Goal: Task Accomplishment & Management: Use online tool/utility

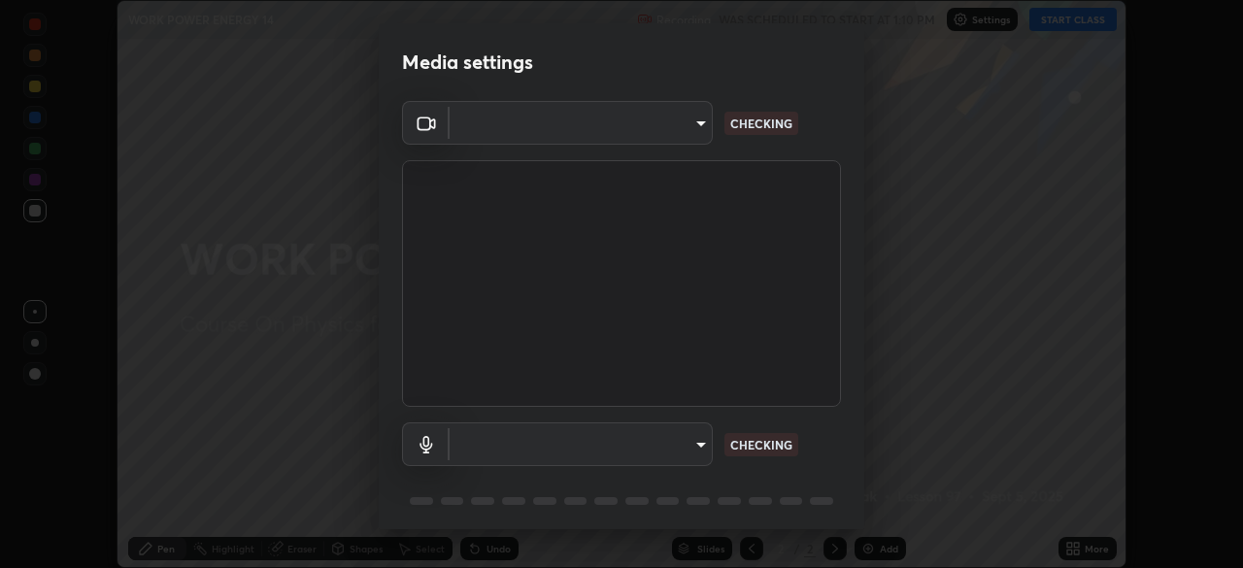
scroll to position [568, 1243]
type input "d5561f72755abe6737233b78814172c328ae5881698d55e8cfa6aa091026f192"
click at [622, 448] on body "Erase all WORK POWER ENERGY 14 Recording WAS SCHEDULED TO START AT 1:10 PM Sett…" at bounding box center [621, 284] width 1243 height 568
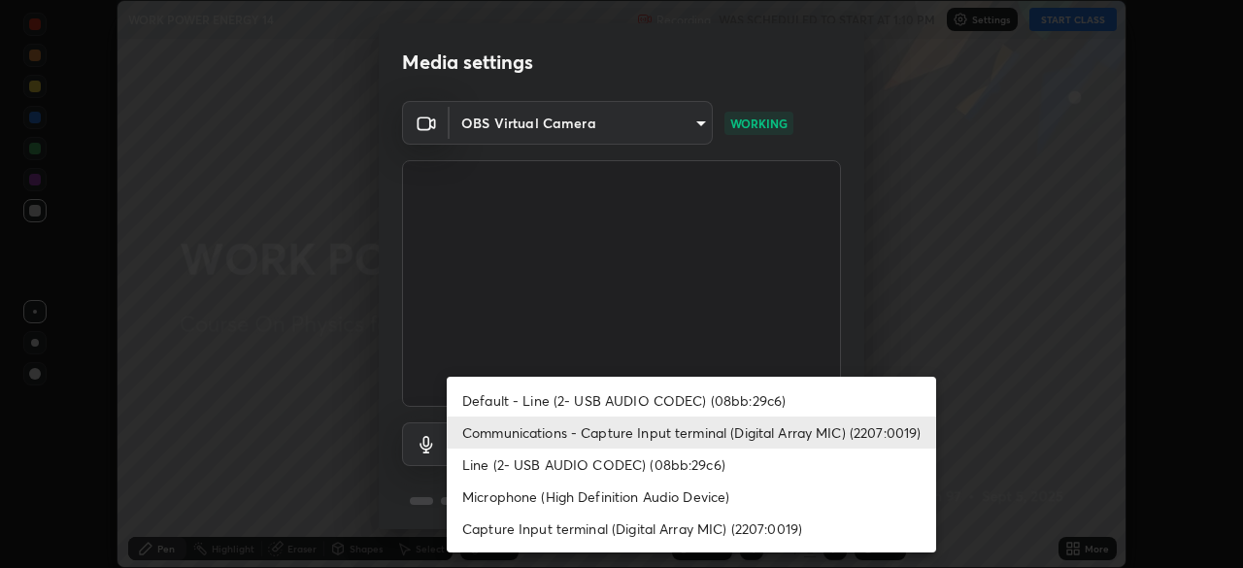
click at [635, 405] on li "Default - Line (2- USB AUDIO CODEC) (08bb:29c6)" at bounding box center [692, 401] width 490 height 32
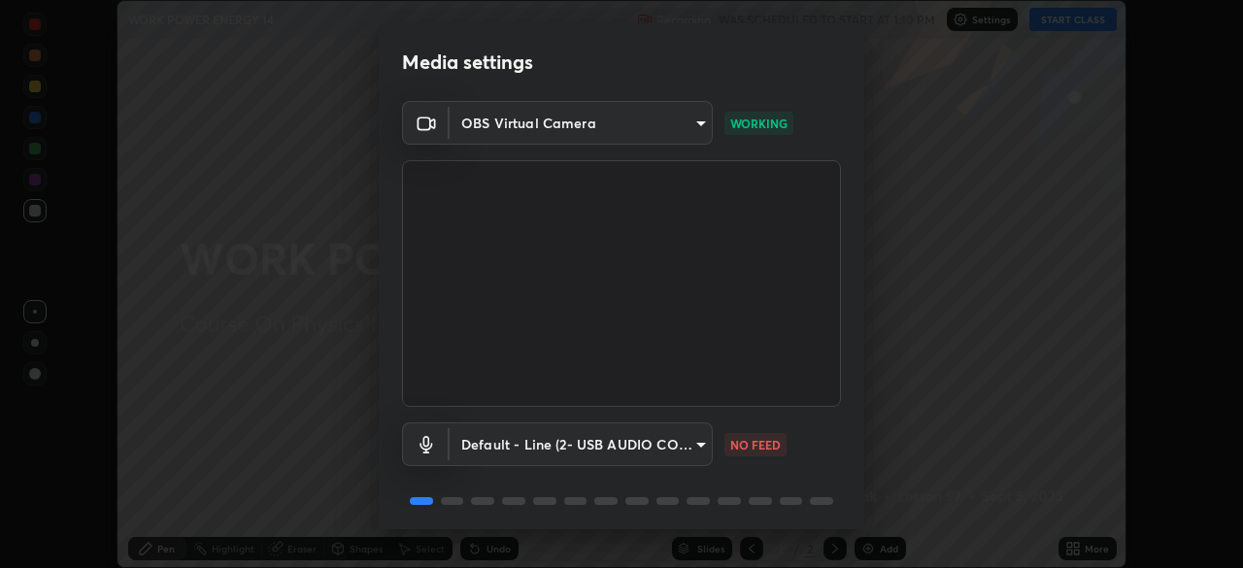
click at [623, 431] on body "Erase all WORK POWER ENERGY 14 Recording WAS SCHEDULED TO START AT 1:10 PM Sett…" at bounding box center [621, 284] width 1243 height 568
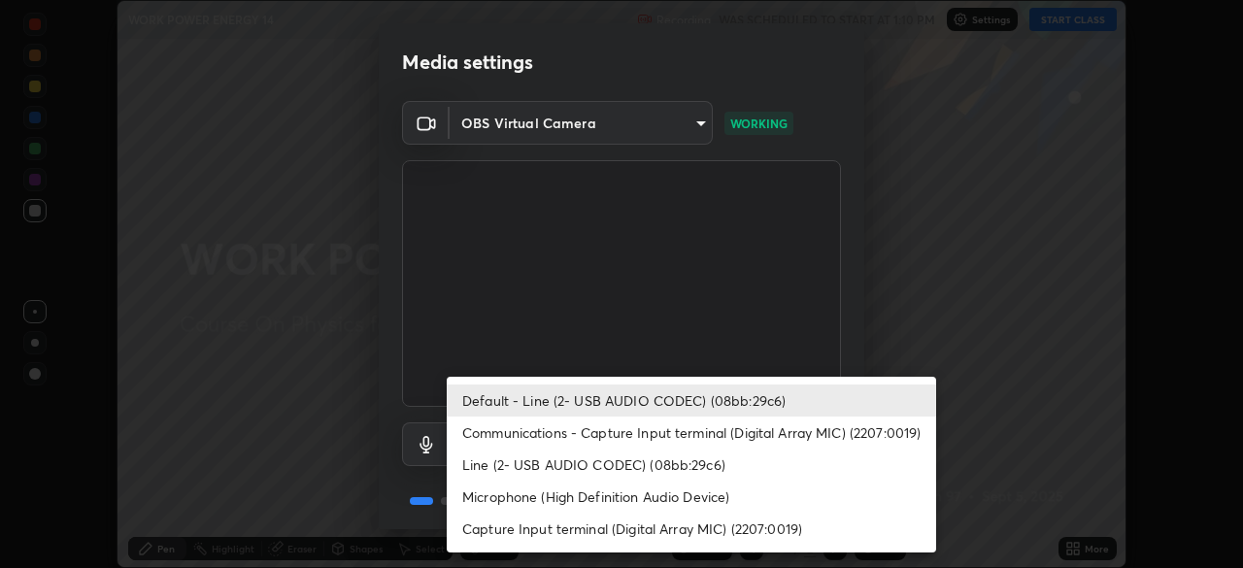
click at [614, 434] on li "Communications - Capture Input terminal (Digital Array MIC) (2207:0019)" at bounding box center [692, 433] width 490 height 32
type input "communications"
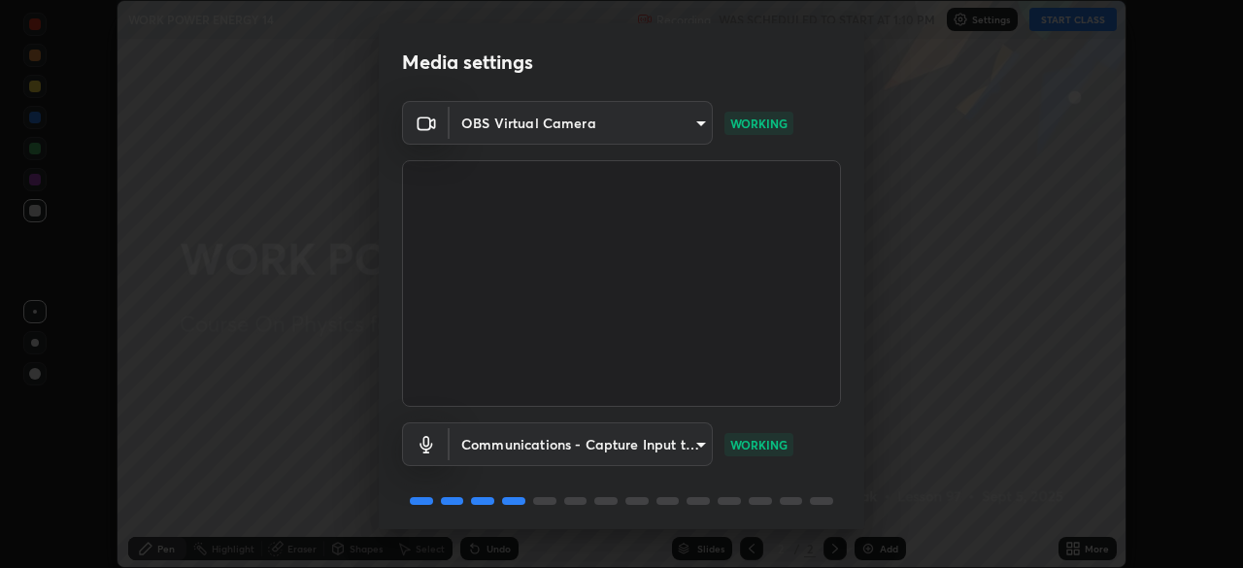
scroll to position [69, 0]
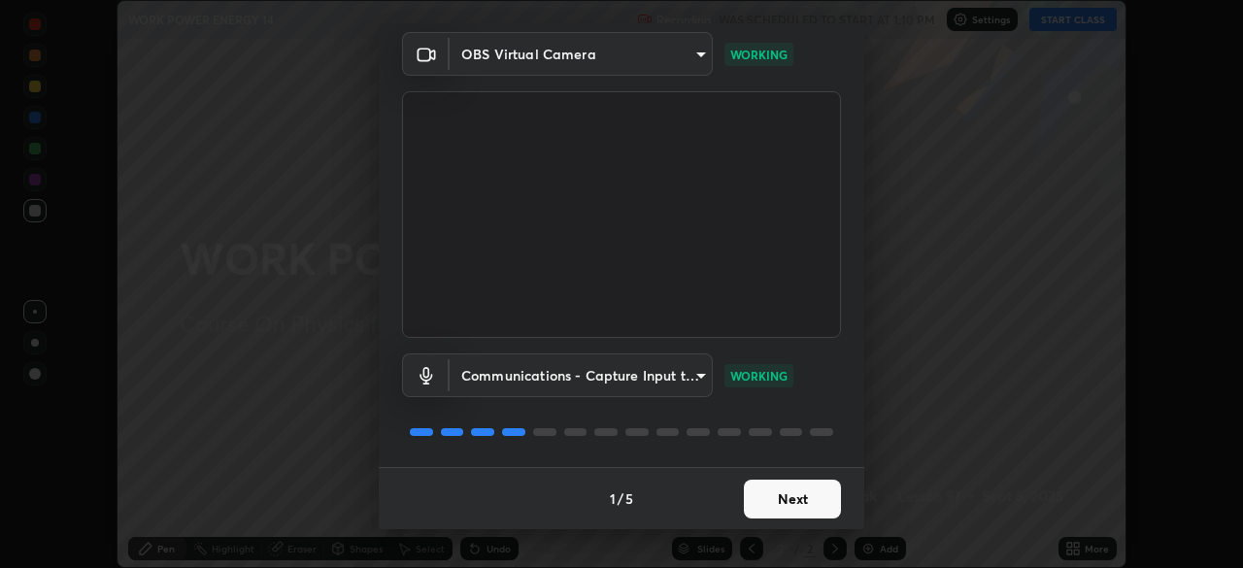
click at [772, 503] on button "Next" at bounding box center [792, 499] width 97 height 39
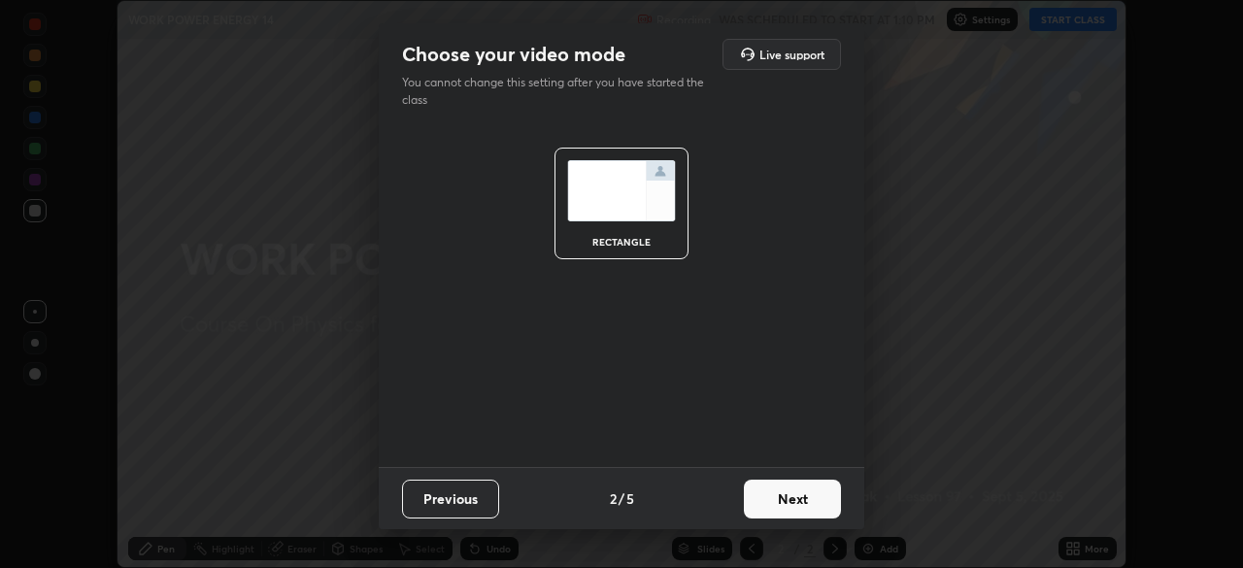
scroll to position [0, 0]
click at [772, 503] on button "Next" at bounding box center [792, 499] width 97 height 39
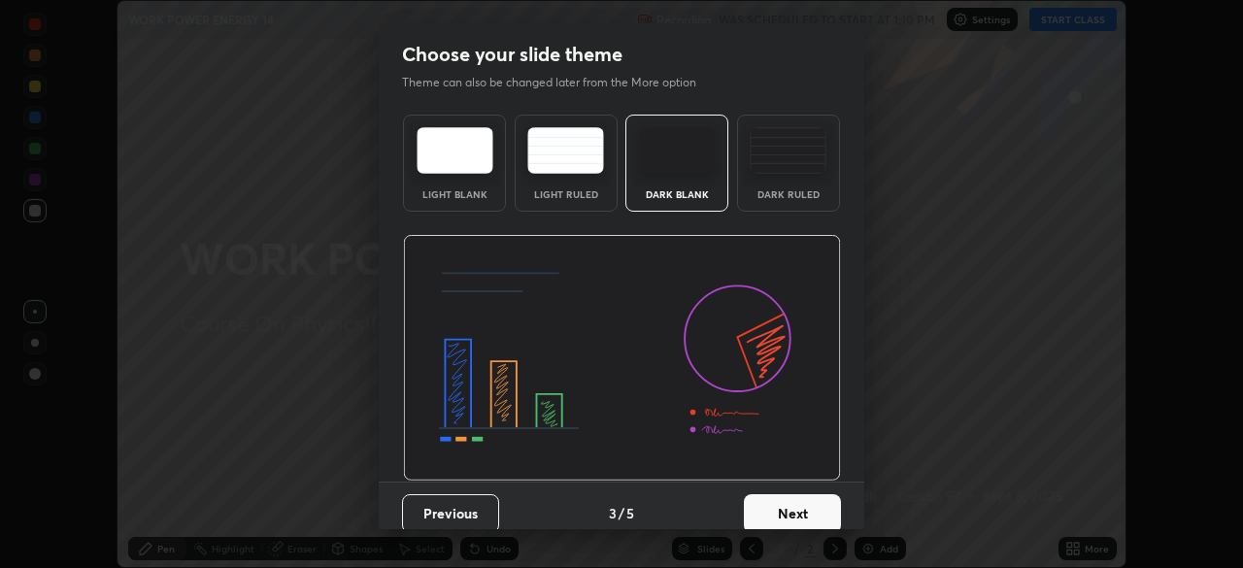
click at [772, 503] on button "Next" at bounding box center [792, 513] width 97 height 39
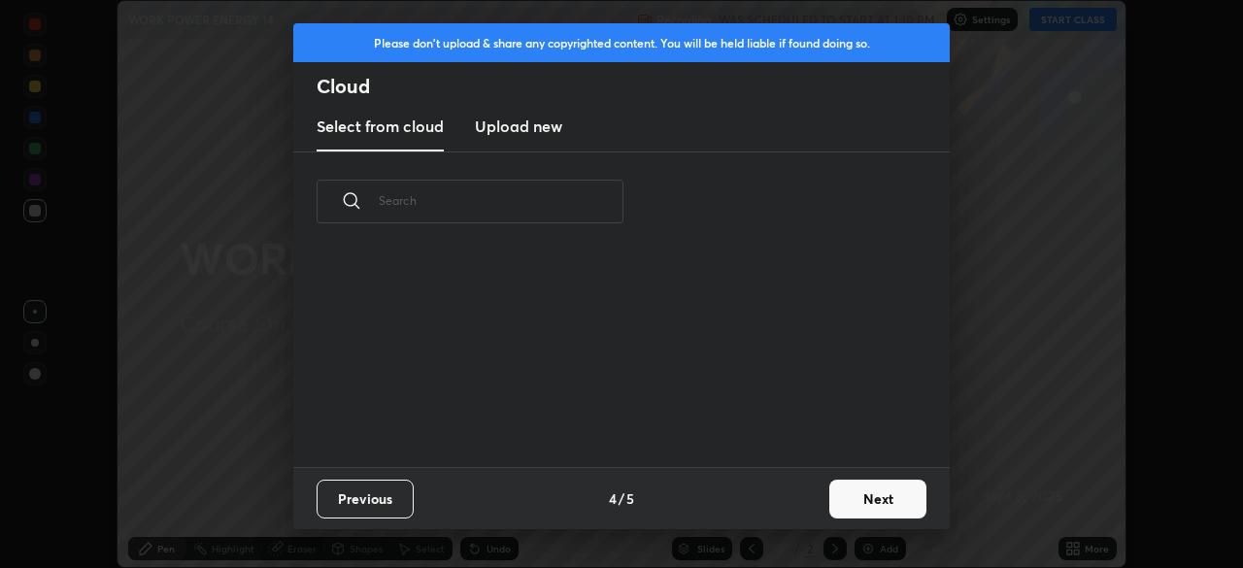
scroll to position [216, 624]
click at [879, 506] on button "Next" at bounding box center [878, 499] width 97 height 39
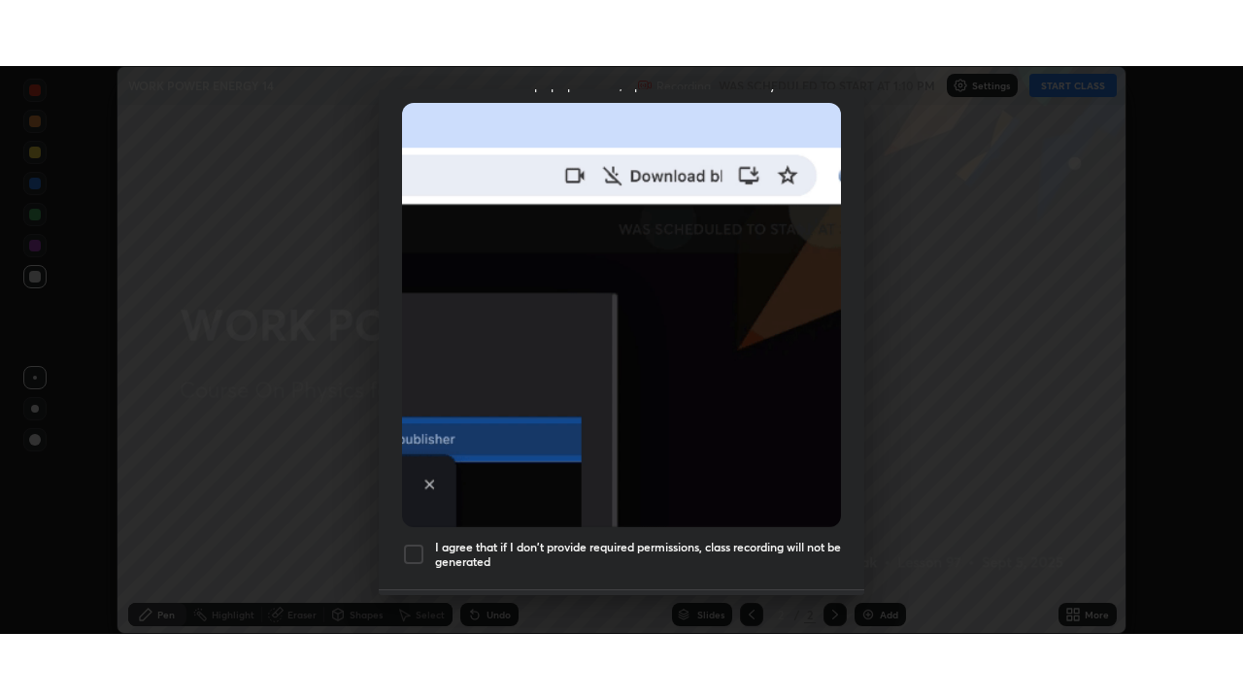
scroll to position [465, 0]
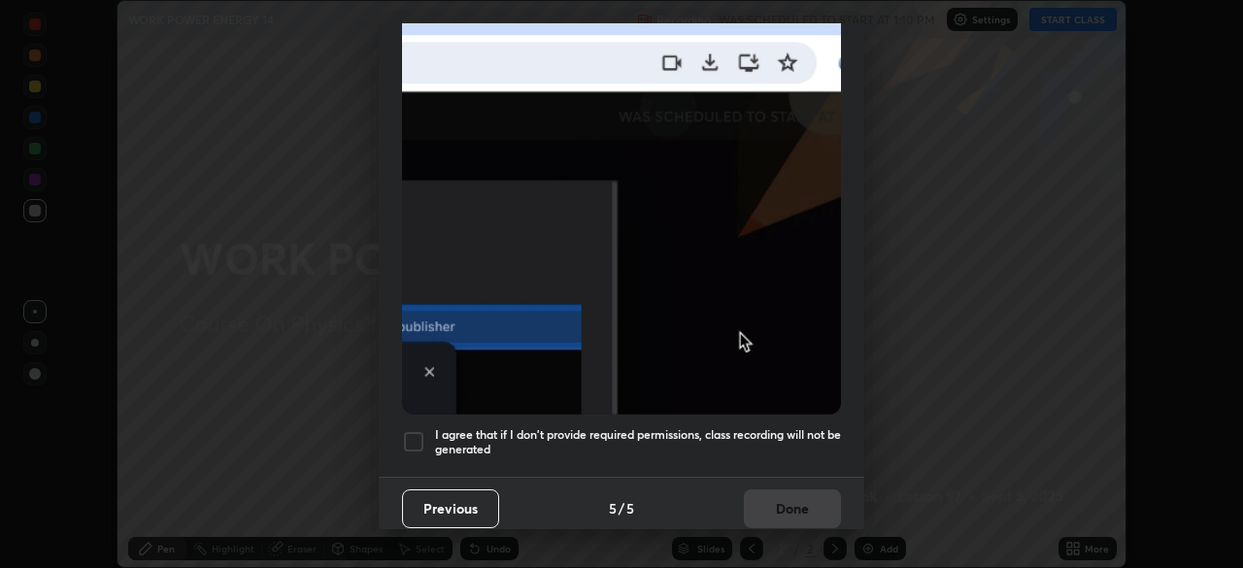
click at [411, 430] on div at bounding box center [413, 441] width 23 height 23
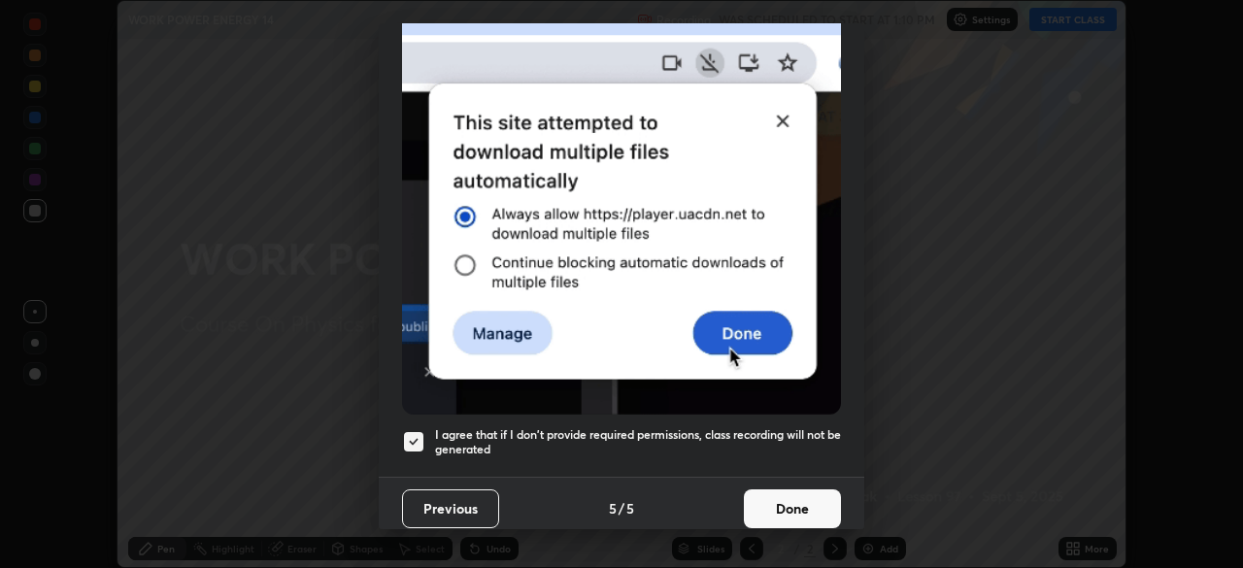
click at [777, 508] on button "Done" at bounding box center [792, 509] width 97 height 39
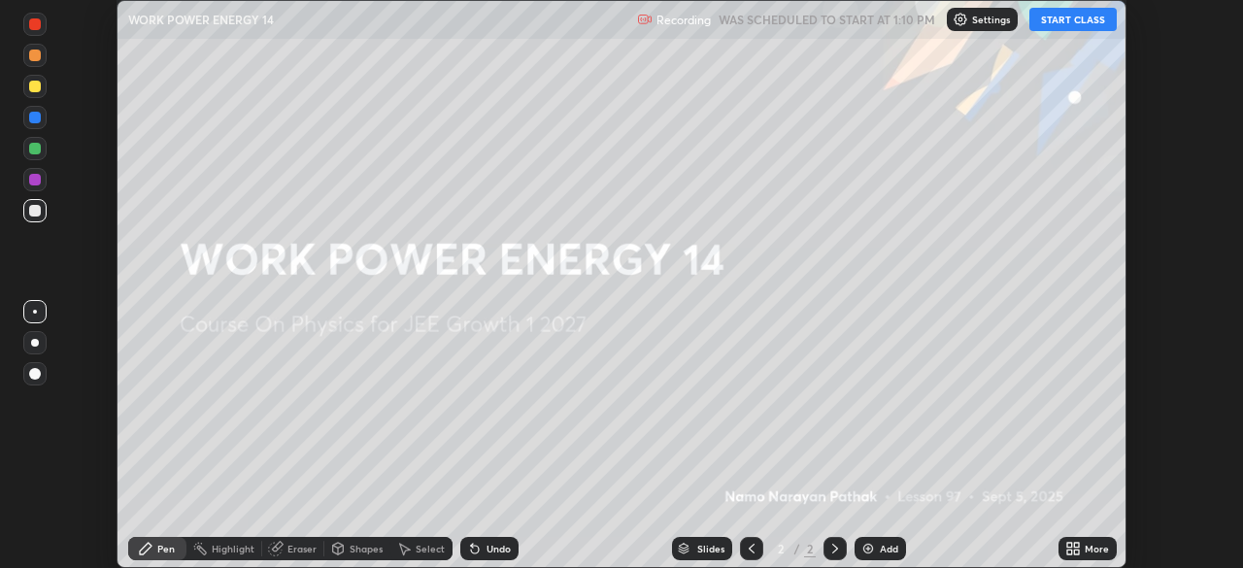
click at [1085, 549] on div "More" at bounding box center [1097, 549] width 24 height 10
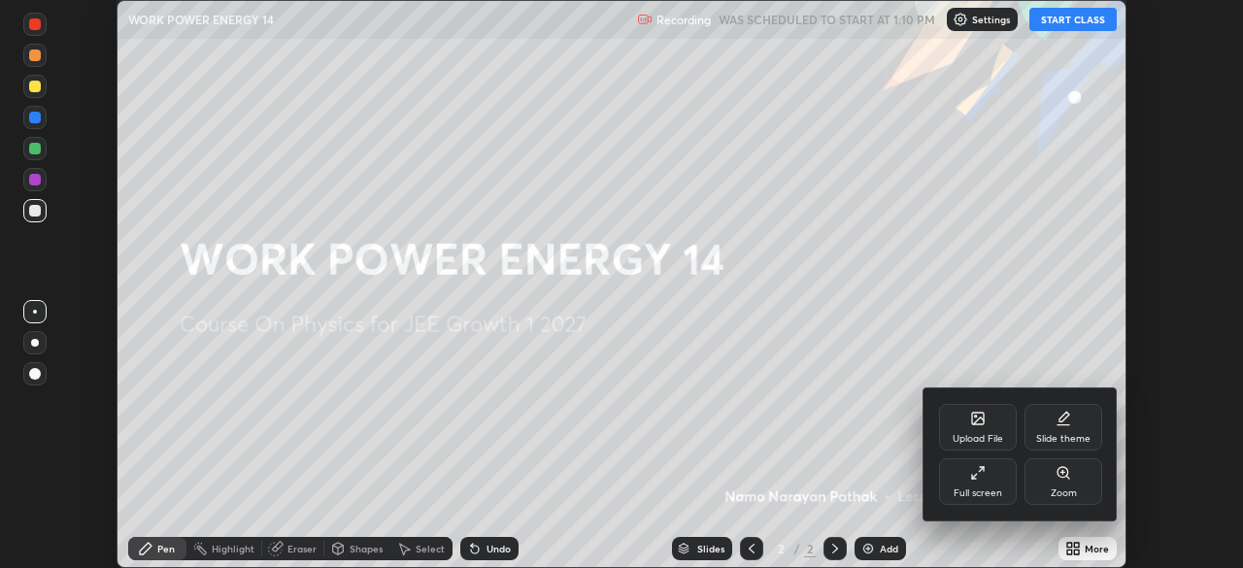
click at [982, 479] on icon at bounding box center [978, 473] width 16 height 16
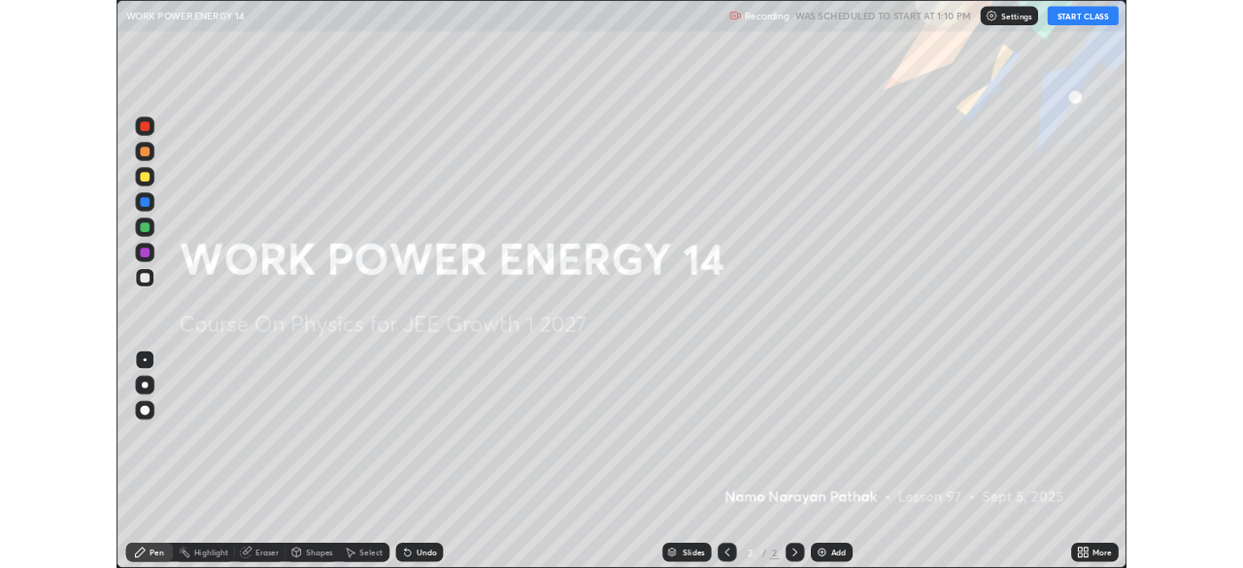
scroll to position [699, 1243]
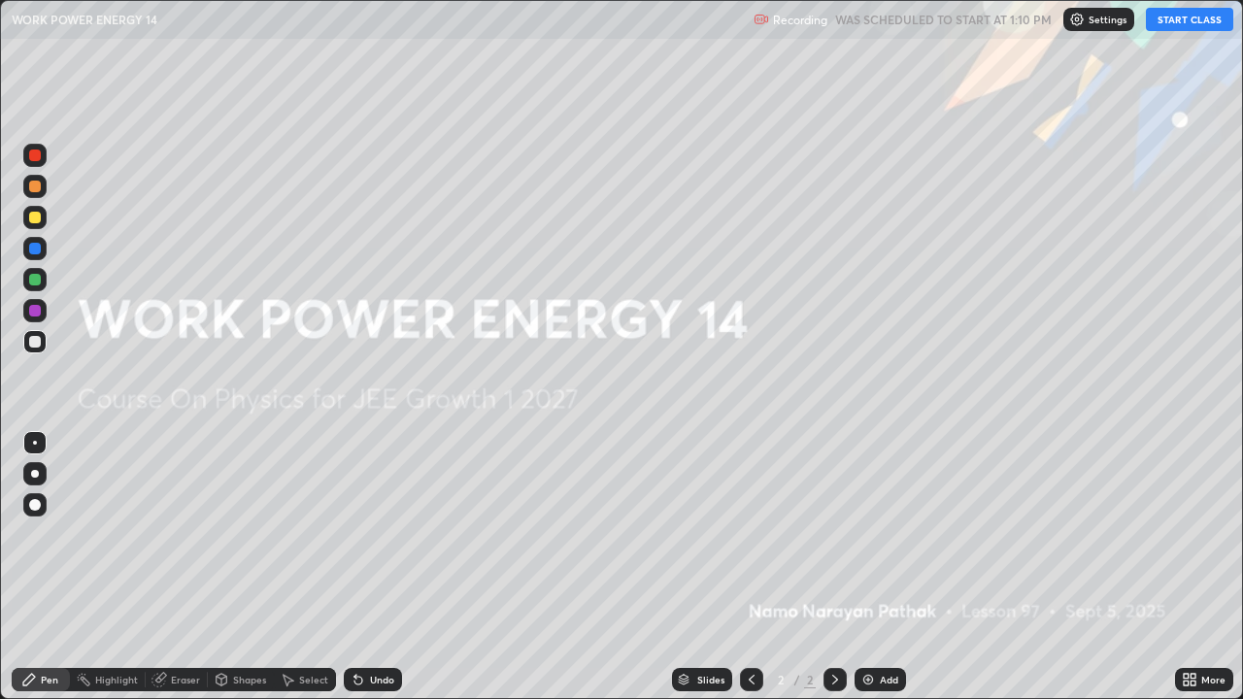
click at [1175, 18] on button "START CLASS" at bounding box center [1189, 19] width 87 height 23
click at [1185, 567] on icon at bounding box center [1186, 683] width 5 height 5
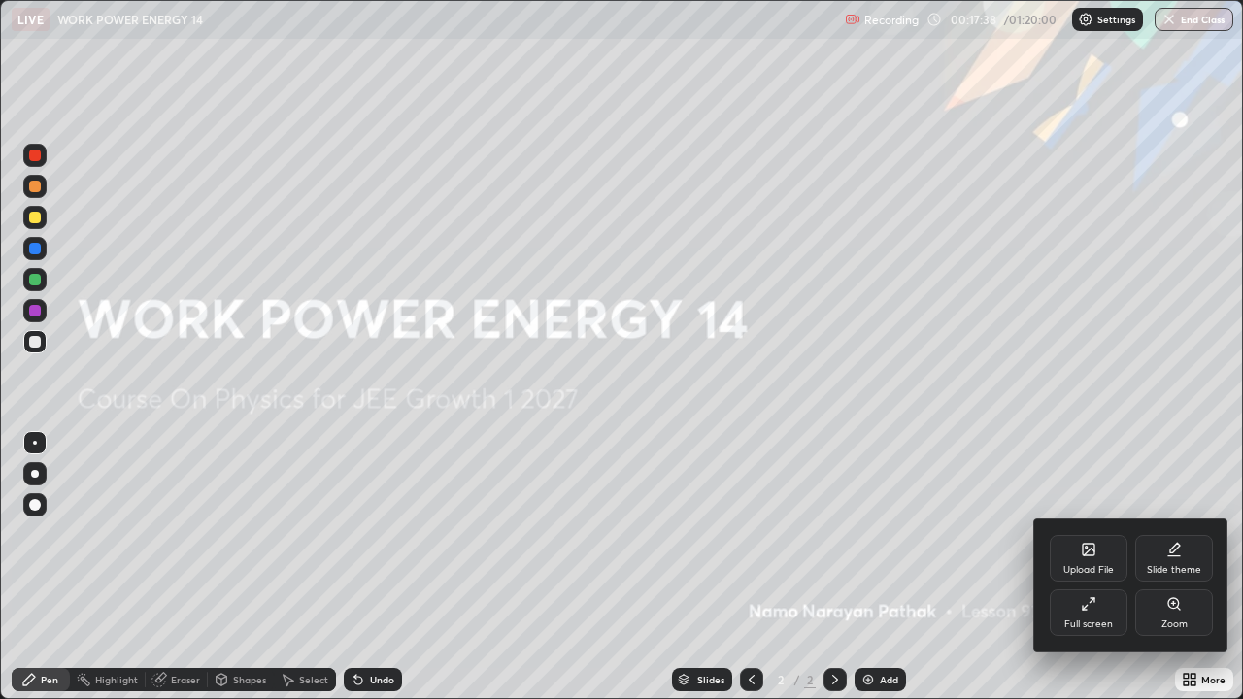
click at [1097, 567] on div "Full screen" at bounding box center [1089, 625] width 49 height 10
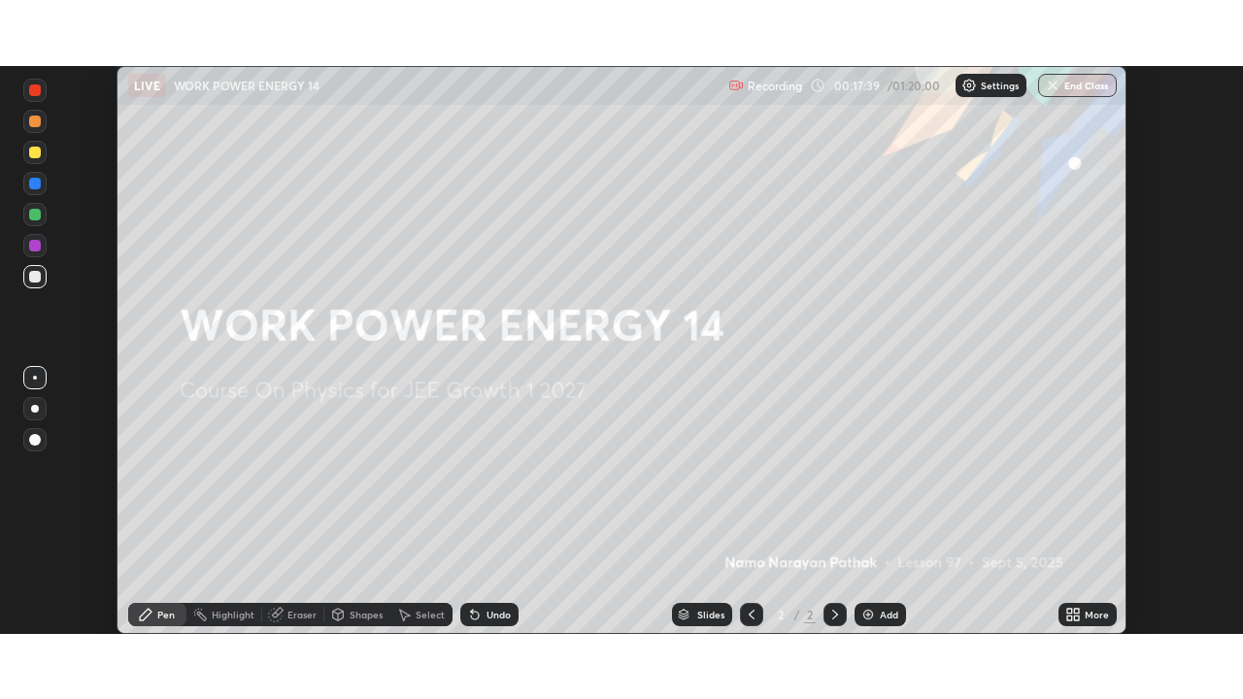
scroll to position [96570, 95895]
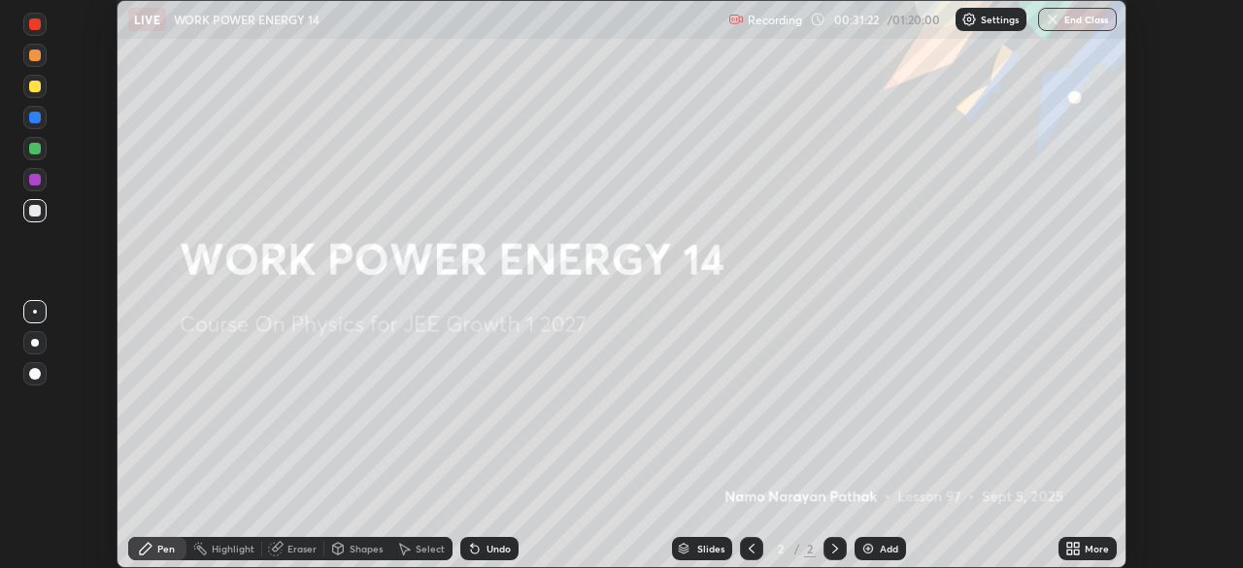
click at [1074, 547] on icon at bounding box center [1076, 545] width 5 height 5
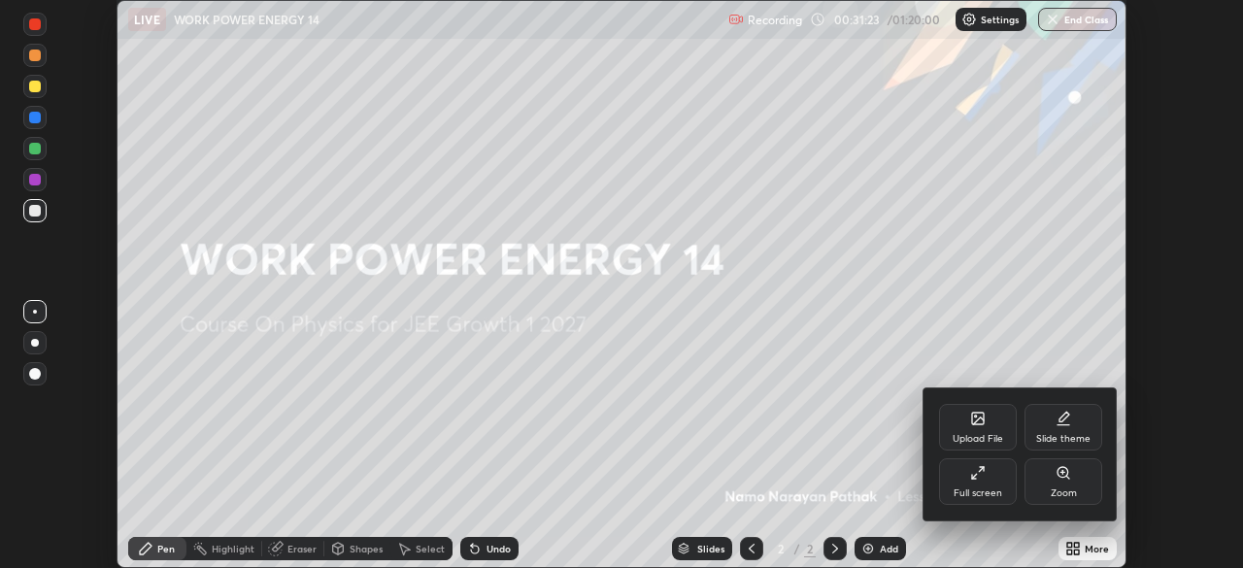
click at [974, 483] on div "Full screen" at bounding box center [978, 481] width 78 height 47
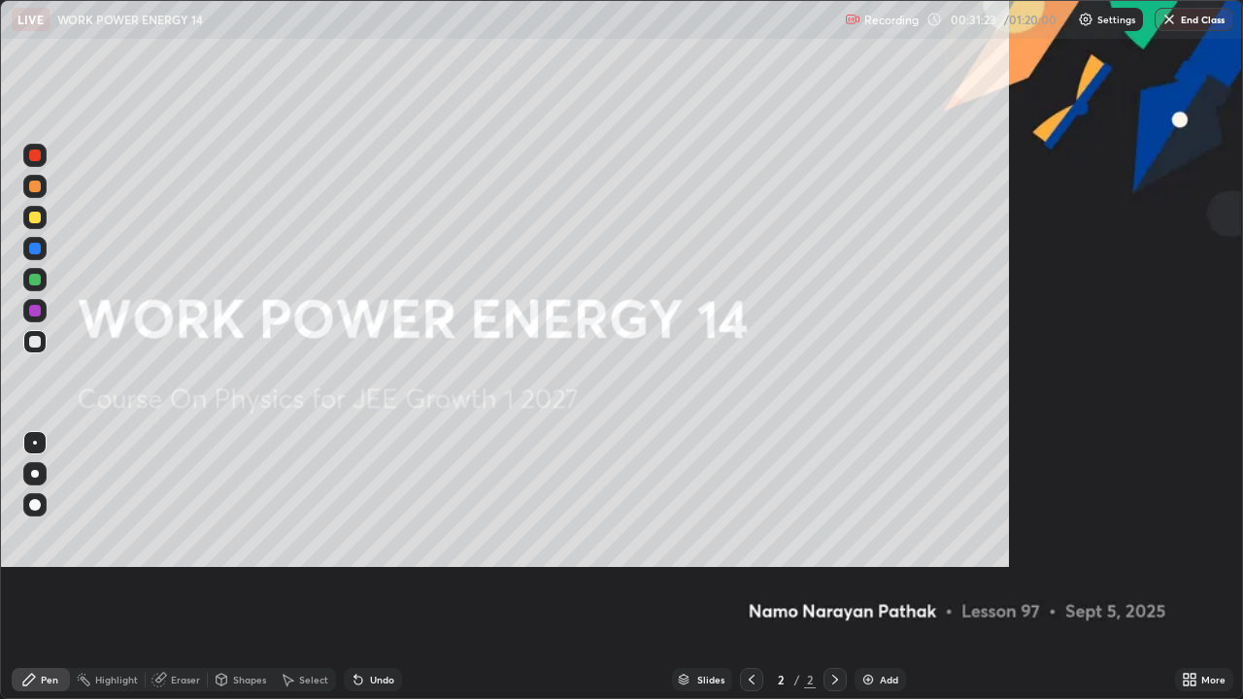
scroll to position [699, 1243]
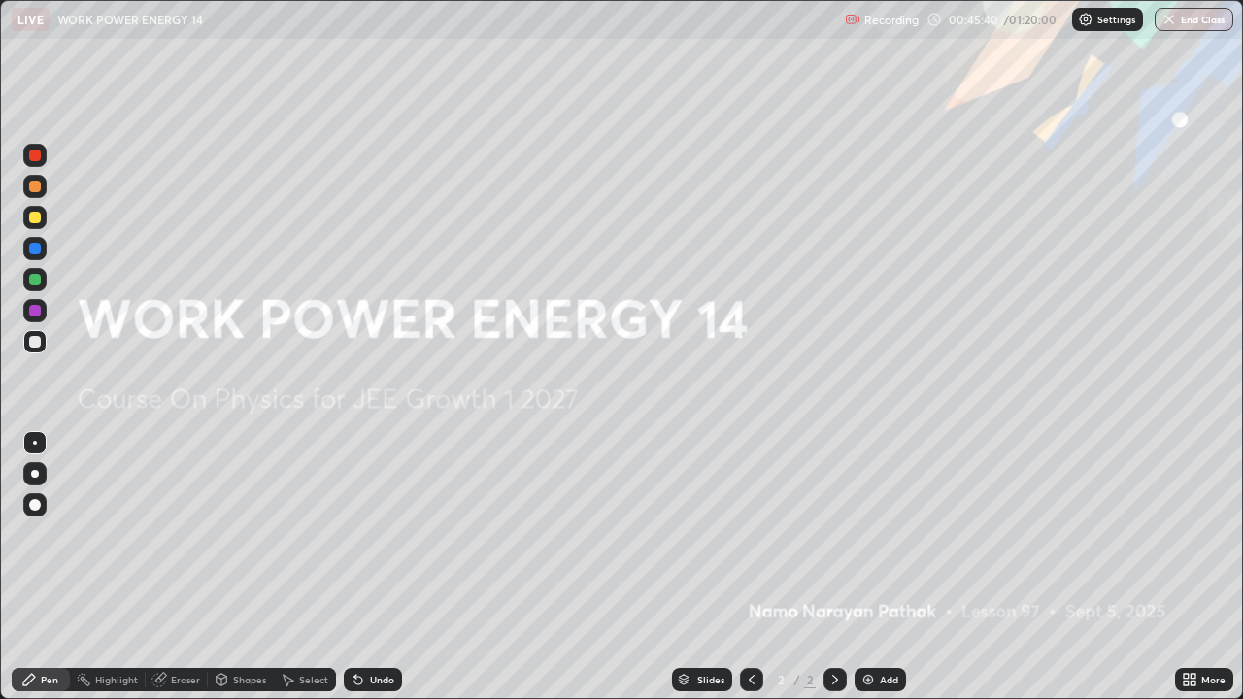
click at [868, 567] on img at bounding box center [869, 680] width 16 height 16
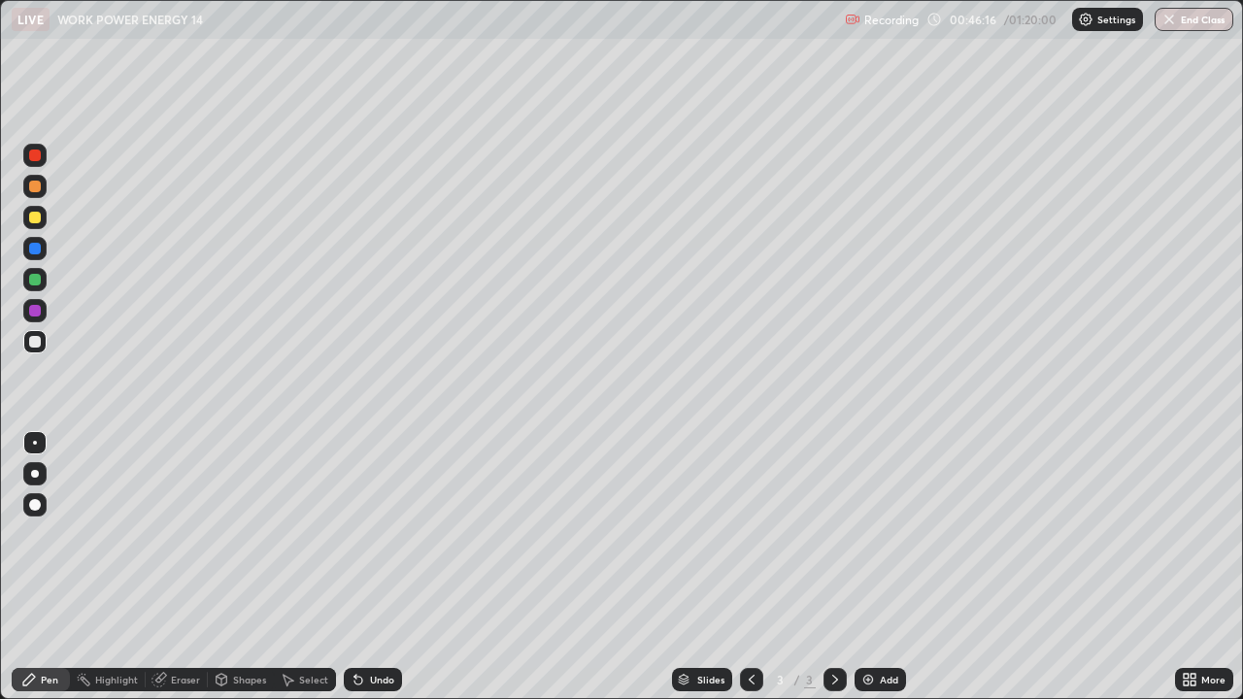
click at [36, 185] on div at bounding box center [35, 187] width 12 height 12
click at [868, 567] on img at bounding box center [869, 680] width 16 height 16
click at [33, 190] on div at bounding box center [35, 187] width 12 height 12
click at [37, 246] on div at bounding box center [35, 249] width 12 height 12
click at [37, 318] on div at bounding box center [34, 310] width 23 height 23
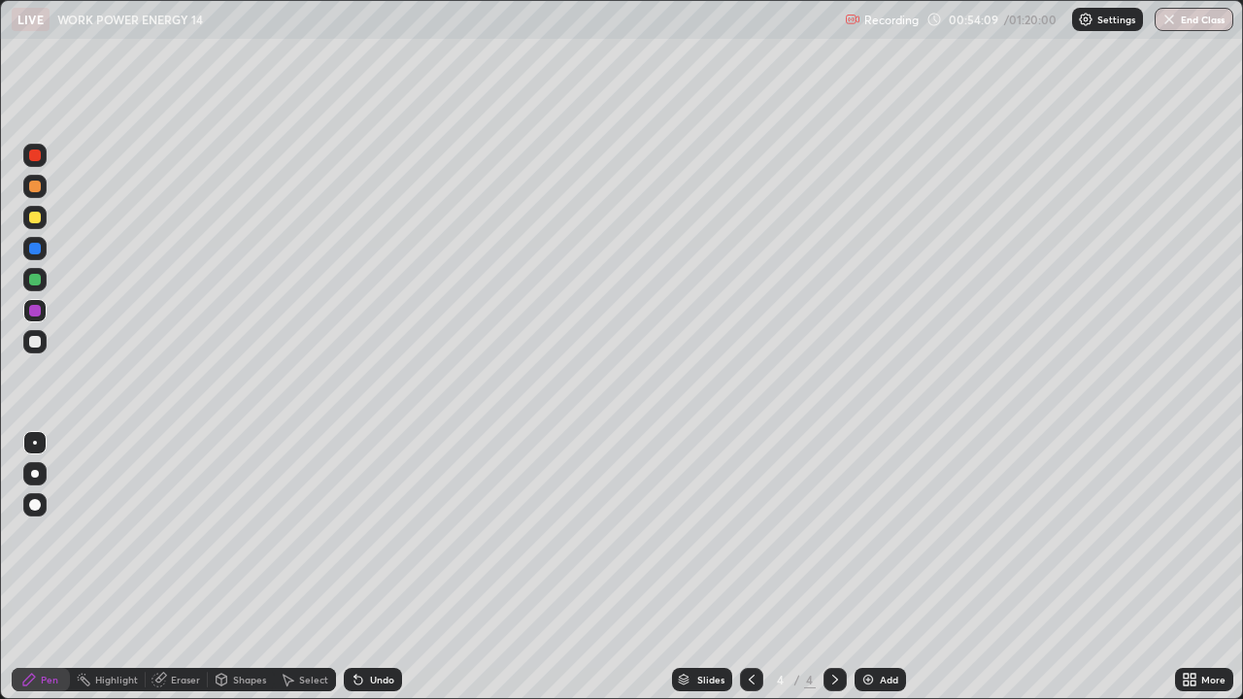
click at [40, 285] on div at bounding box center [34, 279] width 23 height 23
click at [870, 567] on img at bounding box center [869, 680] width 16 height 16
click at [35, 185] on div at bounding box center [35, 187] width 12 height 12
click at [38, 344] on div at bounding box center [35, 342] width 12 height 12
click at [35, 250] on div at bounding box center [35, 249] width 12 height 12
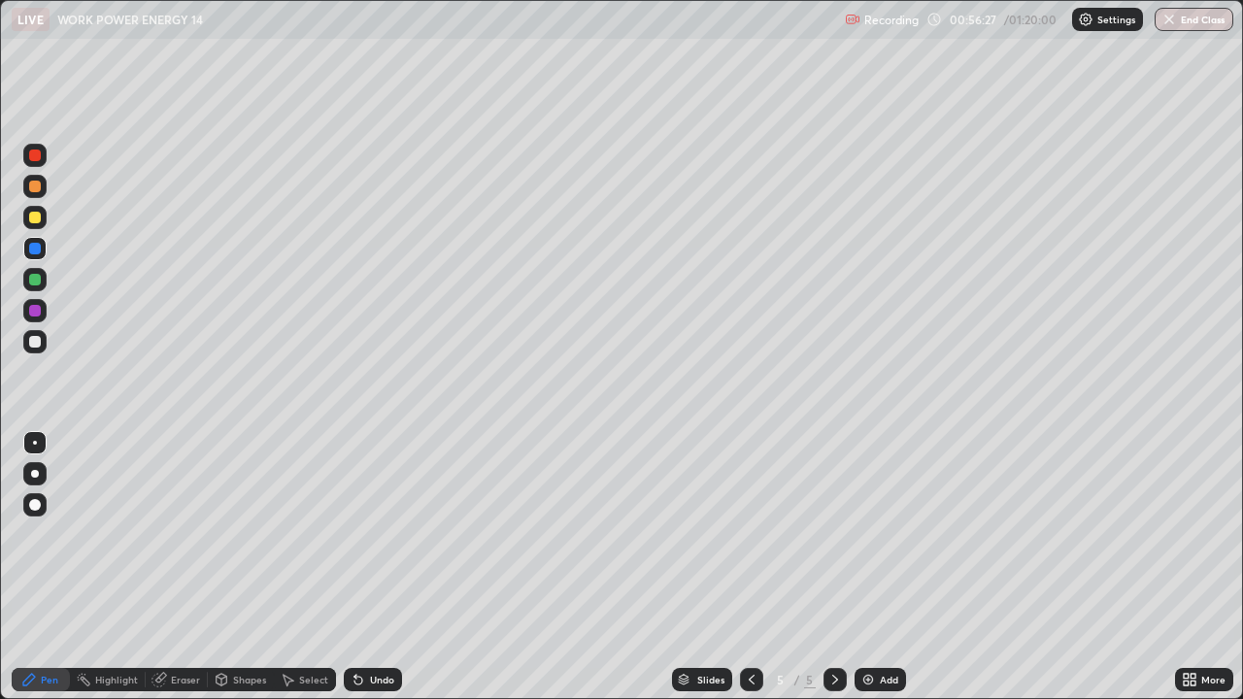
click at [179, 567] on div "Eraser" at bounding box center [185, 680] width 29 height 10
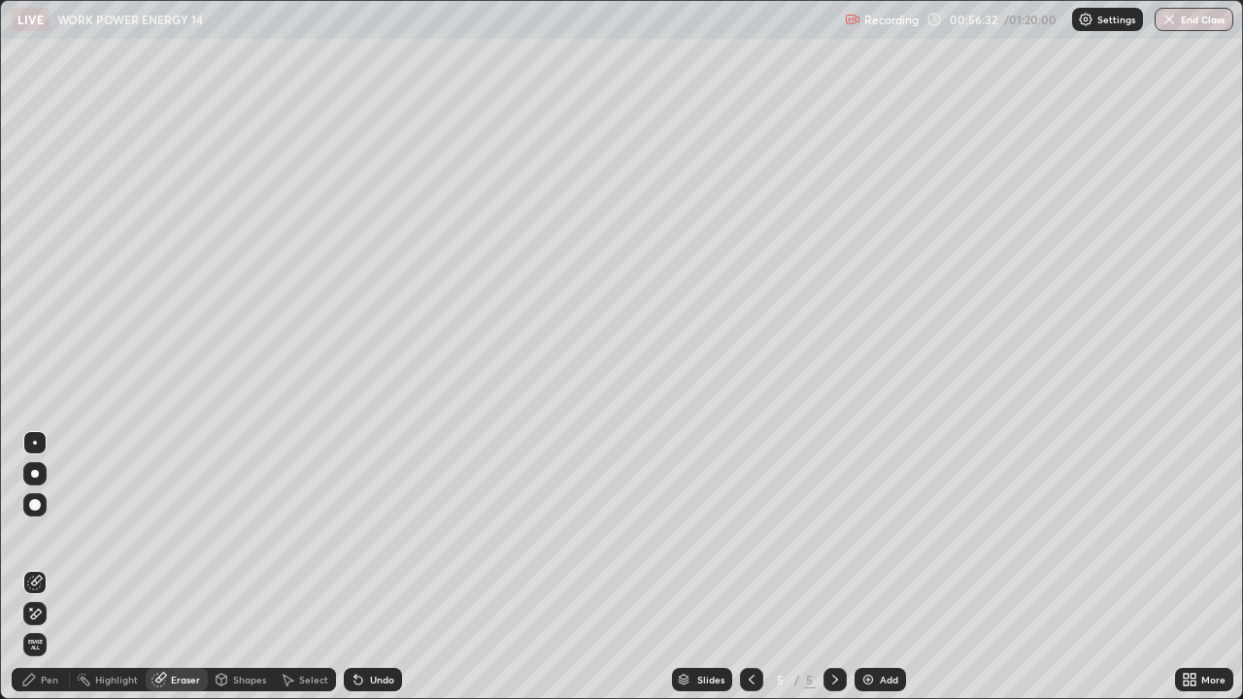
click at [54, 567] on div "Pen" at bounding box center [49, 680] width 17 height 10
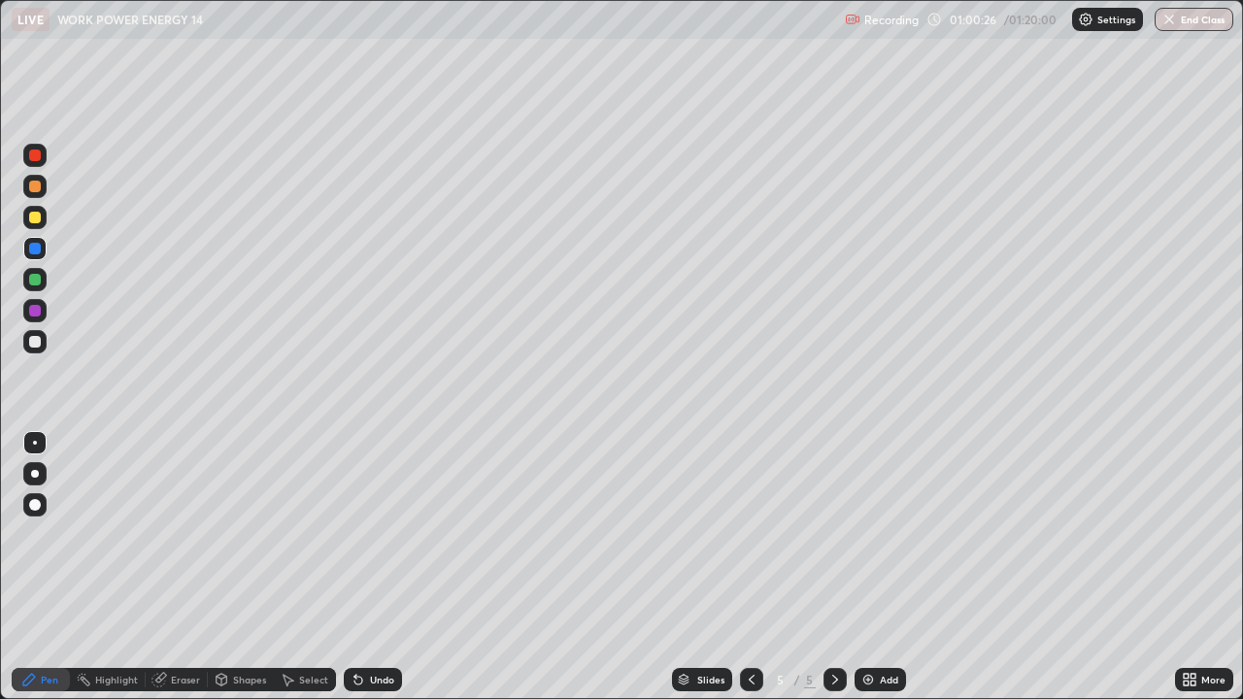
click at [875, 567] on div "Add" at bounding box center [880, 679] width 51 height 23
click at [37, 187] on div at bounding box center [35, 187] width 12 height 12
click at [34, 245] on div at bounding box center [35, 249] width 12 height 12
click at [36, 249] on div at bounding box center [35, 249] width 12 height 12
click at [34, 347] on div at bounding box center [35, 342] width 12 height 12
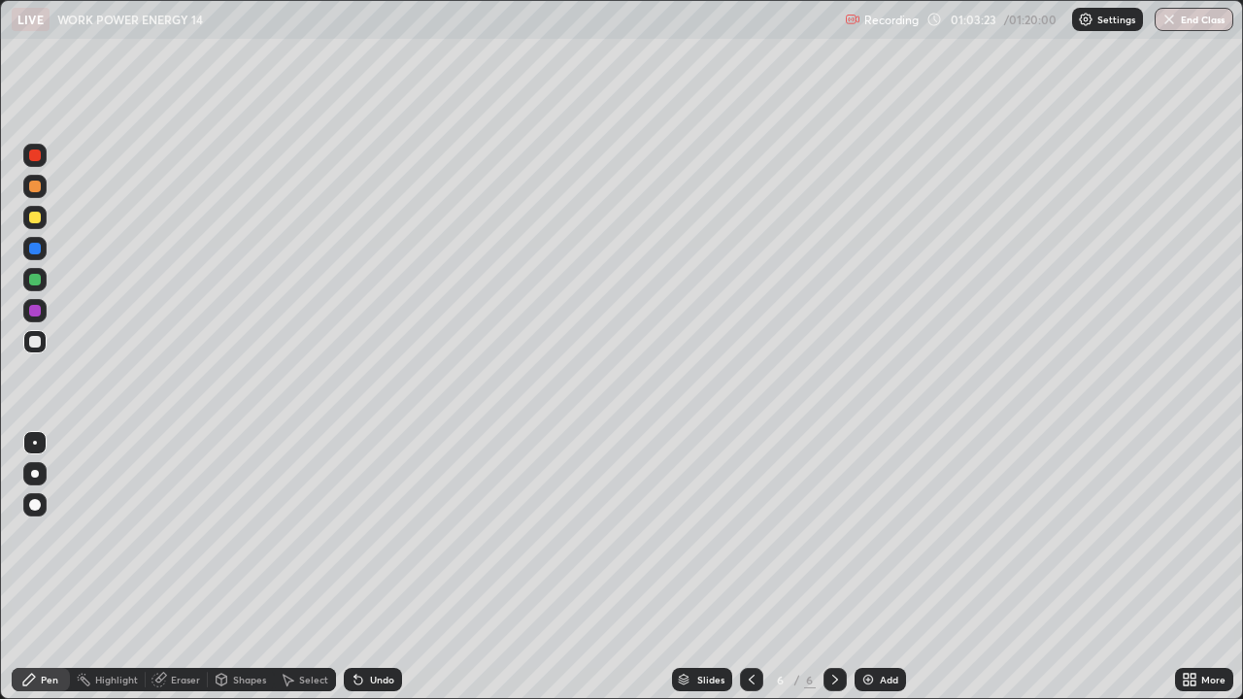
click at [36, 280] on div at bounding box center [35, 280] width 12 height 12
click at [44, 319] on div at bounding box center [34, 310] width 23 height 23
click at [1190, 17] on button "End Class" at bounding box center [1194, 19] width 79 height 23
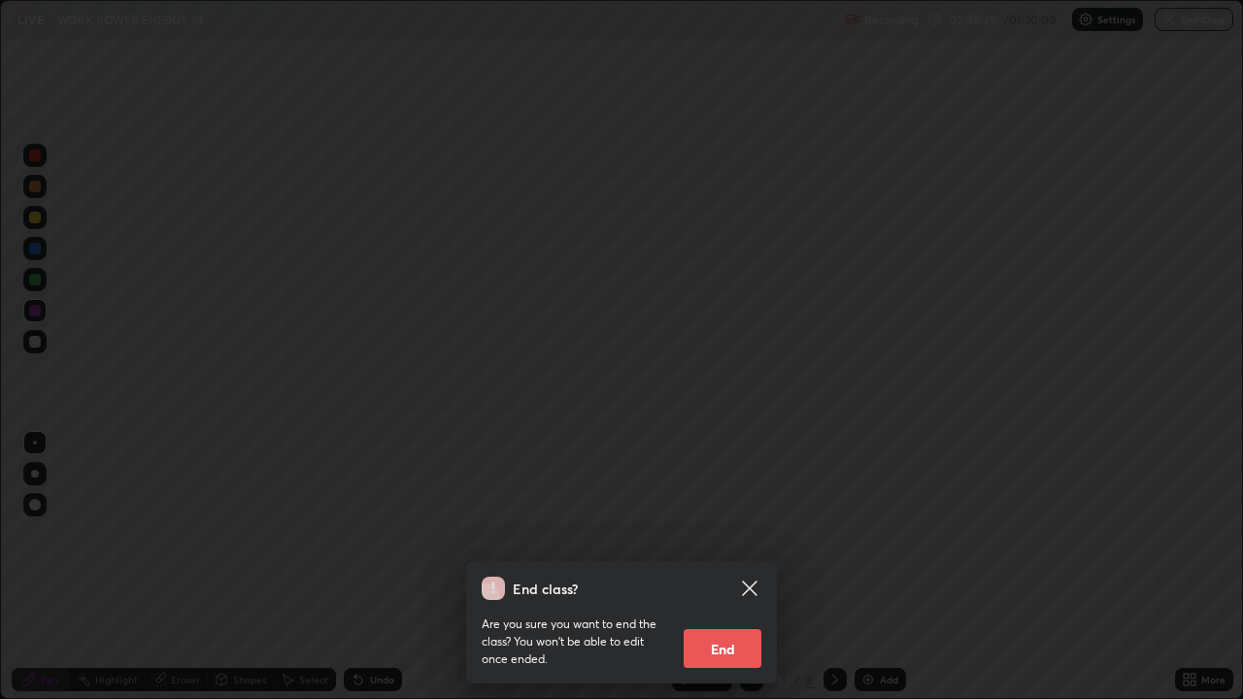
click at [745, 567] on button "End" at bounding box center [723, 648] width 78 height 39
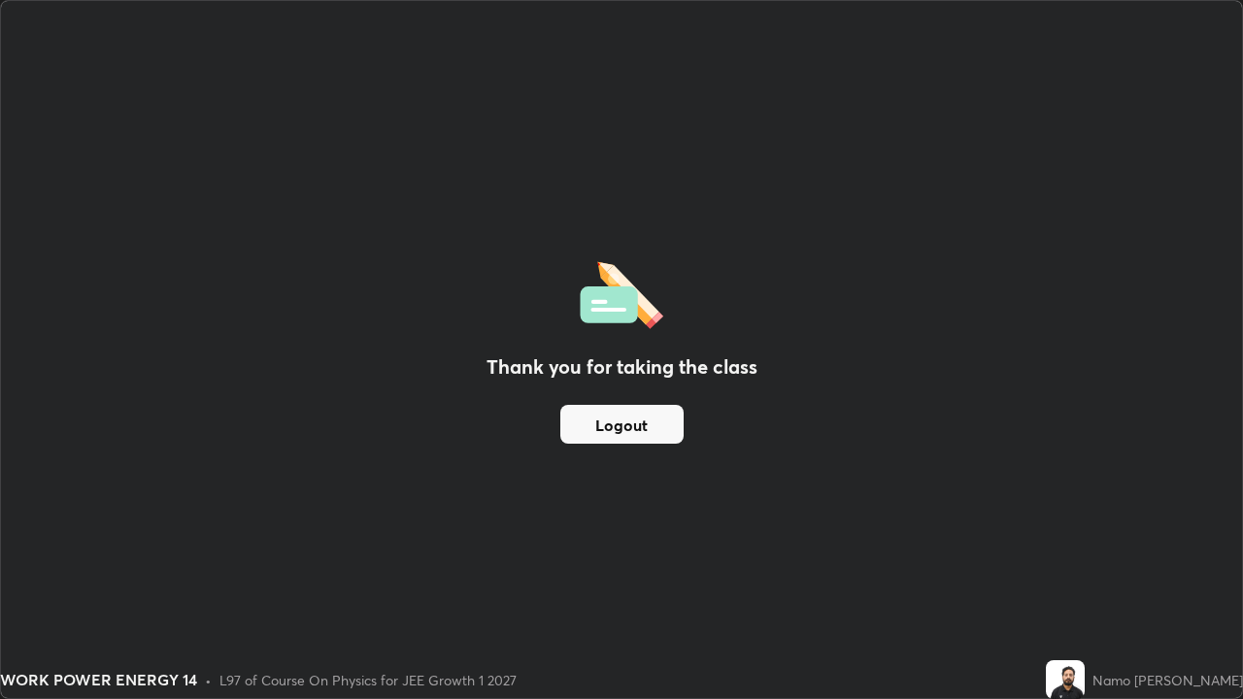
click at [670, 438] on button "Logout" at bounding box center [621, 424] width 123 height 39
